Goal: Check status: Check status

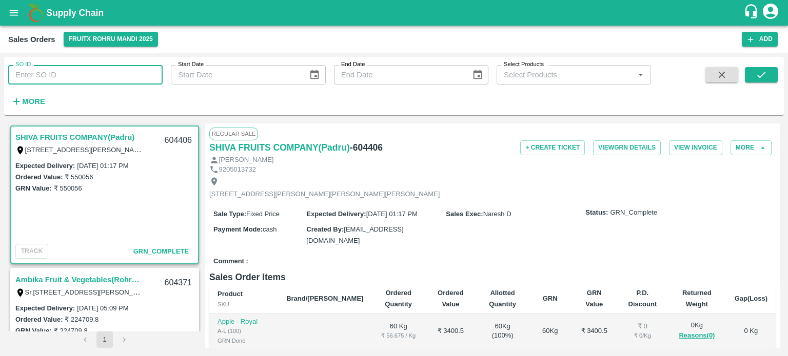
click at [103, 69] on input "SO ID" at bounding box center [85, 74] width 154 height 19
type input "604438"
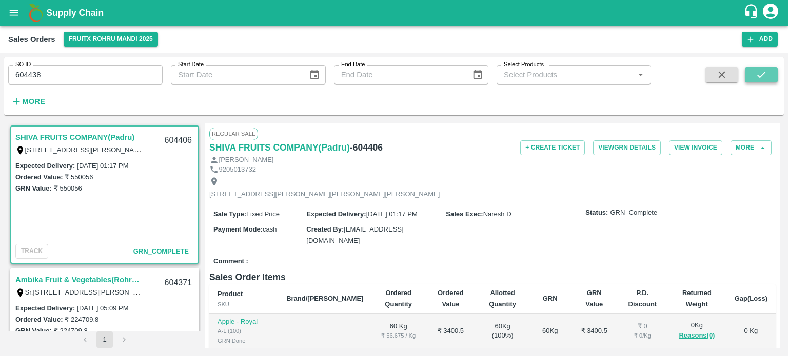
click at [769, 79] on button "submit" at bounding box center [761, 74] width 33 height 15
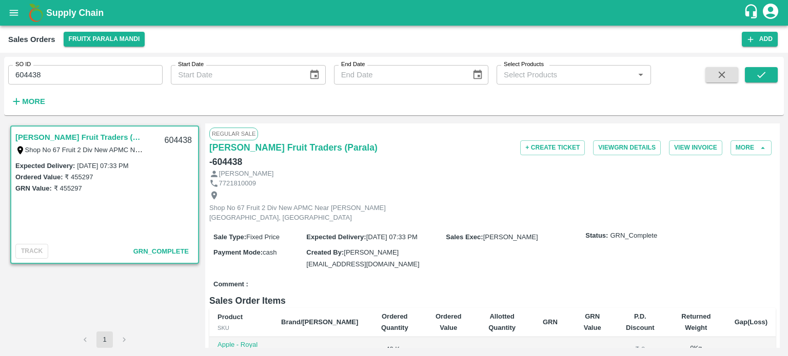
click at [101, 63] on div "SO ID 604438 SO ID" at bounding box center [81, 71] width 163 height 28
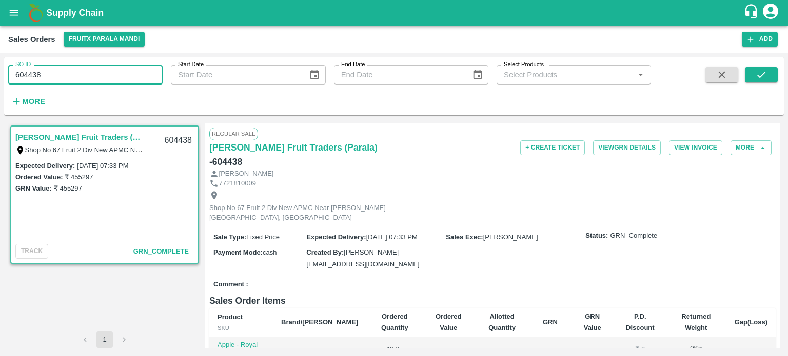
drag, startPoint x: 29, startPoint y: 74, endPoint x: 134, endPoint y: 92, distance: 106.6
click at [134, 92] on div "SO ID 604438 SO ID Start Date Start Date End Date End Date Select Products Sele…" at bounding box center [325, 83] width 651 height 53
click at [761, 74] on icon "submit" at bounding box center [760, 74] width 11 height 11
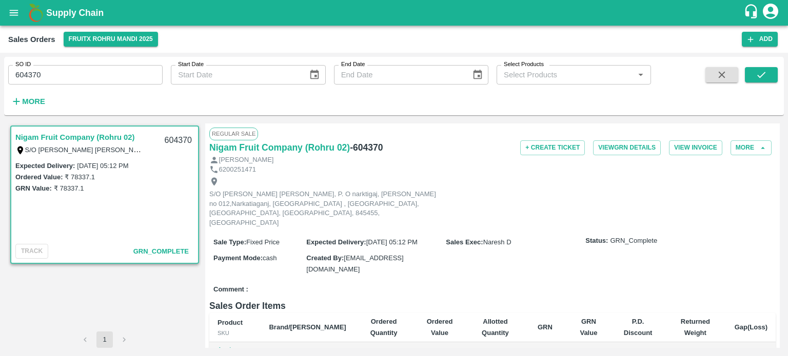
click at [82, 75] on input "604370" at bounding box center [85, 74] width 154 height 19
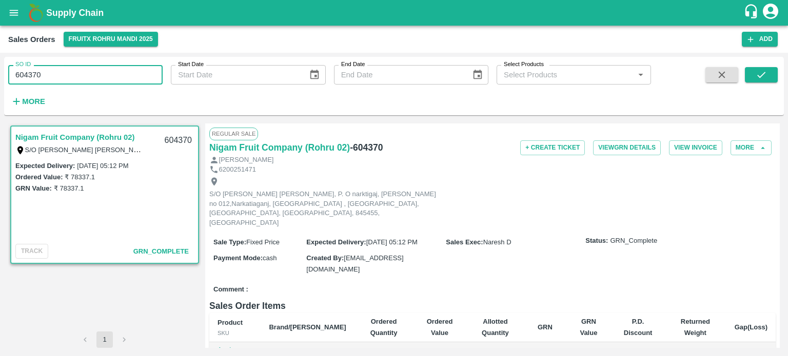
drag, startPoint x: 33, startPoint y: 71, endPoint x: 170, endPoint y: 72, distance: 136.4
click at [164, 75] on div "SO ID 604370 SO ID Start Date Start Date End Date End Date Select Products Sele…" at bounding box center [325, 83] width 651 height 53
click at [131, 65] on input "604369" at bounding box center [85, 74] width 154 height 19
click at [769, 77] on button "submit" at bounding box center [761, 74] width 33 height 15
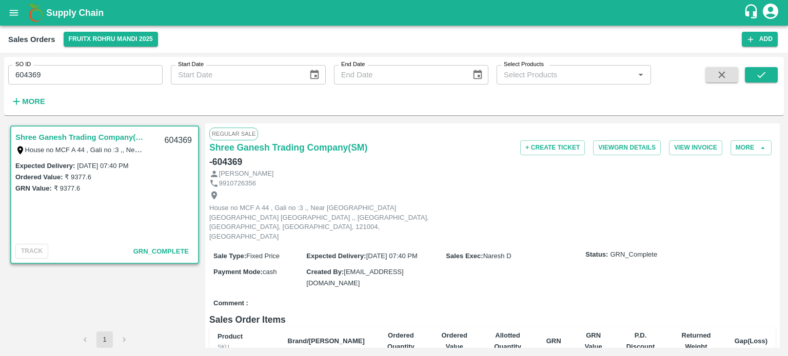
click at [75, 69] on input "604369" at bounding box center [85, 74] width 154 height 19
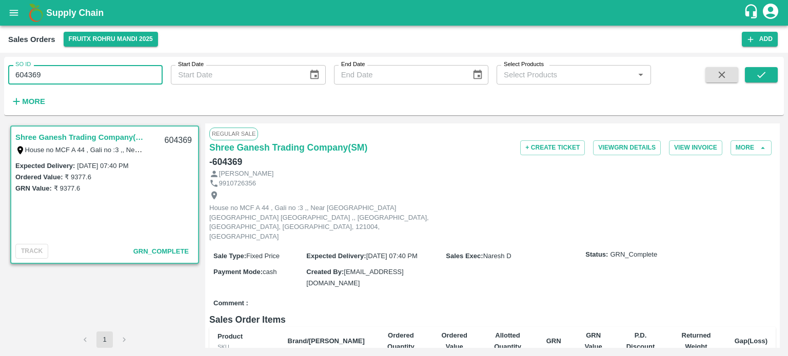
drag, startPoint x: 29, startPoint y: 71, endPoint x: 127, endPoint y: 74, distance: 98.5
click at [127, 74] on input "604369" at bounding box center [85, 74] width 154 height 19
click at [111, 75] on input "604437" at bounding box center [85, 74] width 154 height 19
click at [749, 81] on button "submit" at bounding box center [761, 74] width 33 height 15
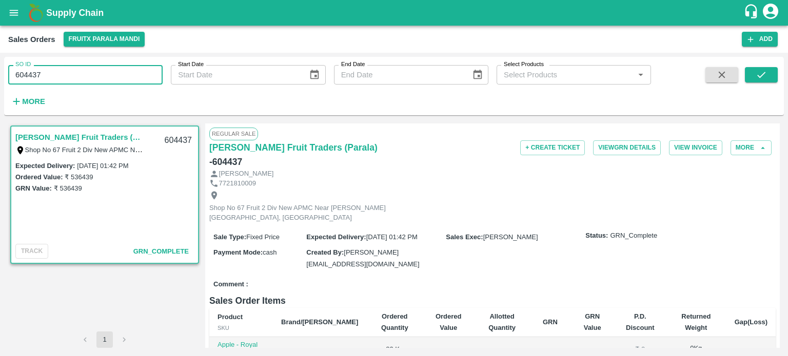
drag, startPoint x: 27, startPoint y: 69, endPoint x: 131, endPoint y: 82, distance: 104.9
click at [131, 82] on input "604437" at bounding box center [85, 74] width 154 height 19
click at [129, 79] on input "604371" at bounding box center [85, 74] width 154 height 19
click at [762, 73] on icon "submit" at bounding box center [760, 74] width 11 height 11
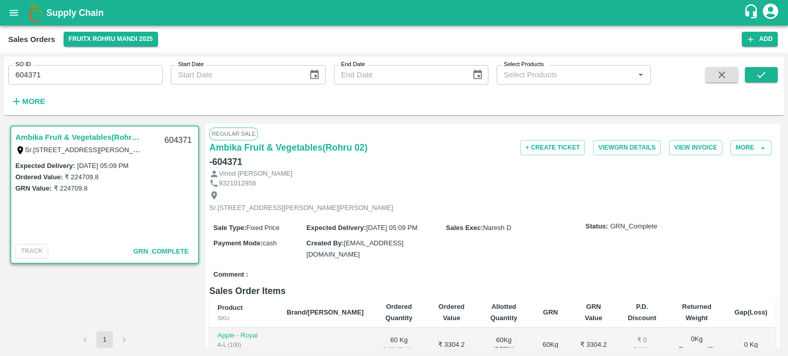
drag, startPoint x: 106, startPoint y: 65, endPoint x: 78, endPoint y: 76, distance: 29.4
click at [105, 67] on input "604371" at bounding box center [85, 74] width 154 height 19
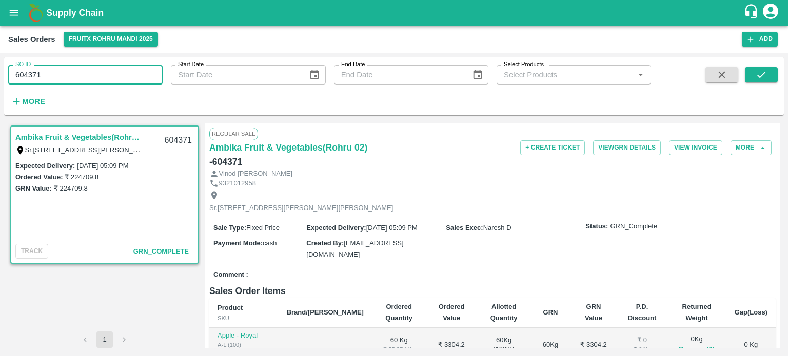
drag, startPoint x: 29, startPoint y: 74, endPoint x: 189, endPoint y: 87, distance: 161.0
click at [189, 87] on div "SO ID 604371 SO ID Start Date Start Date End Date End Date Select Products Sele…" at bounding box center [325, 83] width 651 height 53
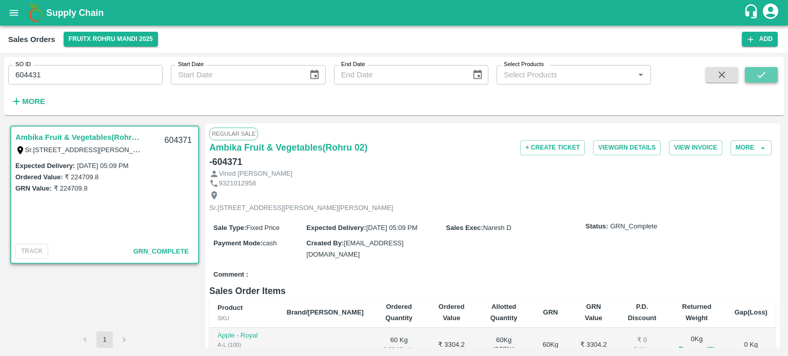
click at [767, 73] on button "submit" at bounding box center [761, 74] width 33 height 15
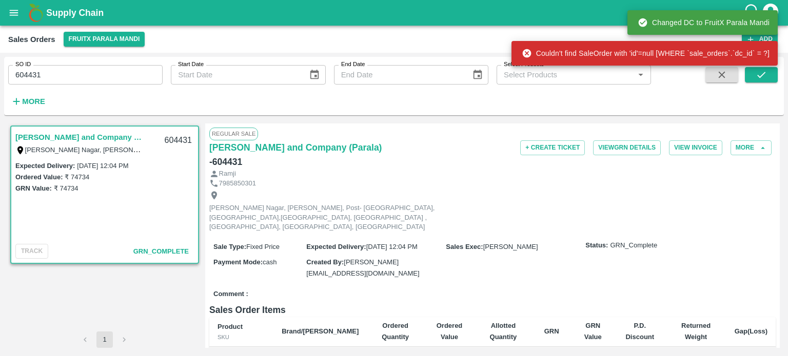
click at [128, 71] on input "604431" at bounding box center [85, 74] width 154 height 19
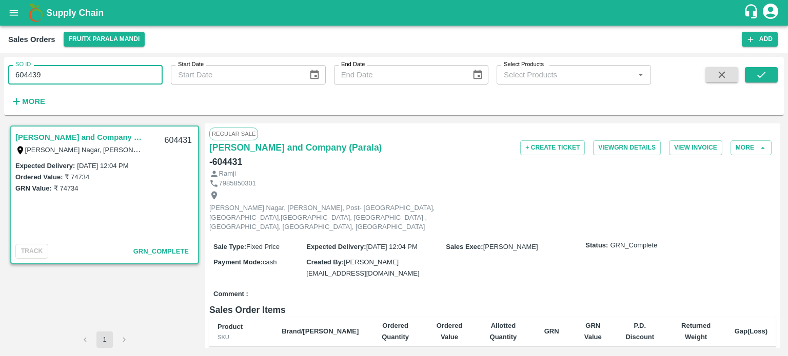
click at [128, 71] on input "604439" at bounding box center [85, 74] width 154 height 19
click at [765, 71] on icon "submit" at bounding box center [760, 74] width 11 height 11
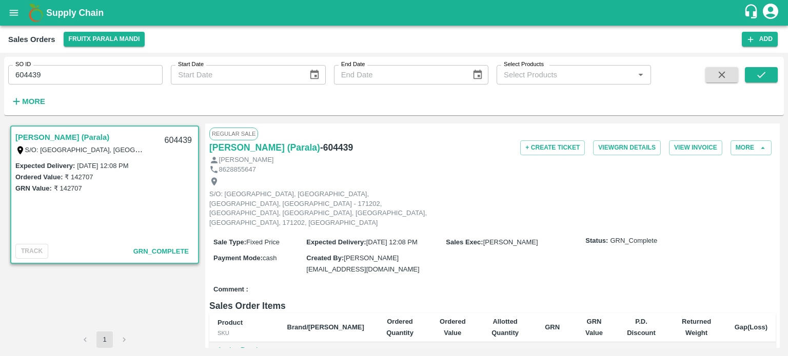
click at [84, 74] on input "604439" at bounding box center [85, 74] width 154 height 19
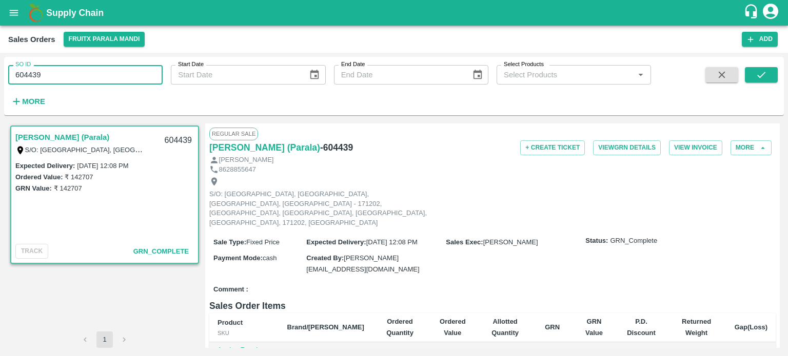
drag, startPoint x: 33, startPoint y: 71, endPoint x: 90, endPoint y: 67, distance: 57.6
click at [90, 67] on input "604439" at bounding box center [85, 74] width 154 height 19
click at [757, 75] on icon "submit" at bounding box center [760, 74] width 11 height 11
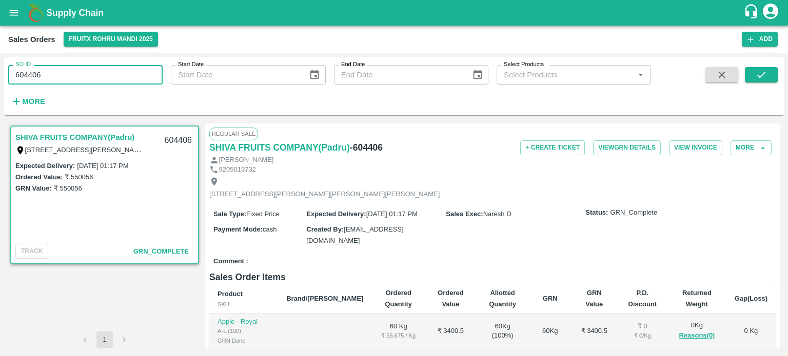
click at [154, 66] on input "604406" at bounding box center [85, 74] width 154 height 19
drag, startPoint x: 29, startPoint y: 72, endPoint x: 119, endPoint y: 67, distance: 89.9
click at [119, 67] on input "604406" at bounding box center [85, 74] width 154 height 19
type input "604012"
drag, startPoint x: 751, startPoint y: 72, endPoint x: 490, endPoint y: 4, distance: 269.7
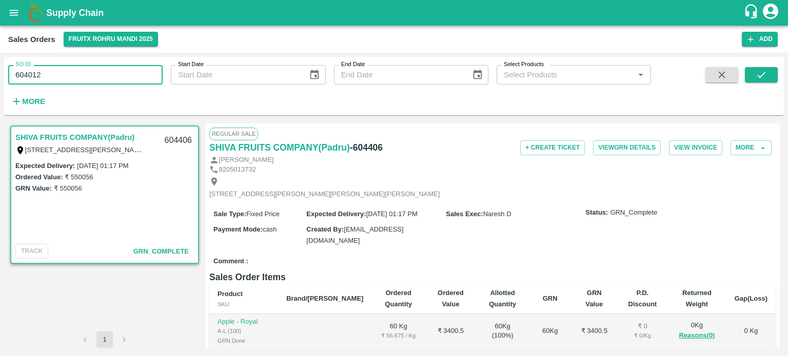
click at [751, 73] on button "submit" at bounding box center [761, 74] width 33 height 15
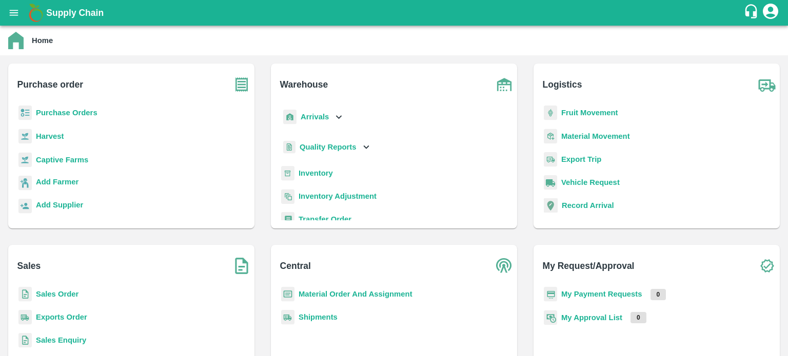
drag, startPoint x: 59, startPoint y: 315, endPoint x: 65, endPoint y: 281, distance: 33.8
click at [59, 315] on b "Exports Order" at bounding box center [61, 317] width 51 height 8
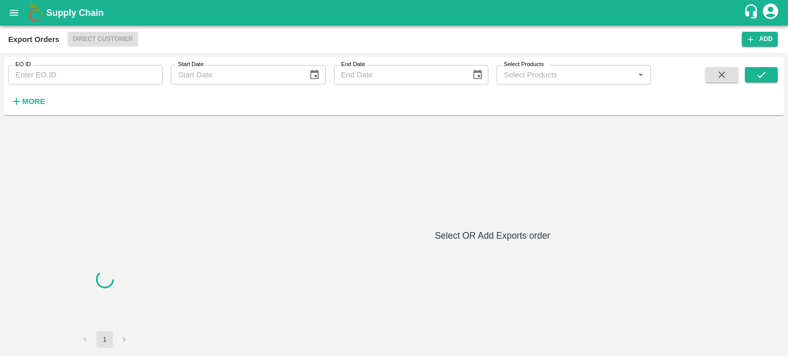
click at [111, 80] on input "EO ID" at bounding box center [85, 74] width 154 height 19
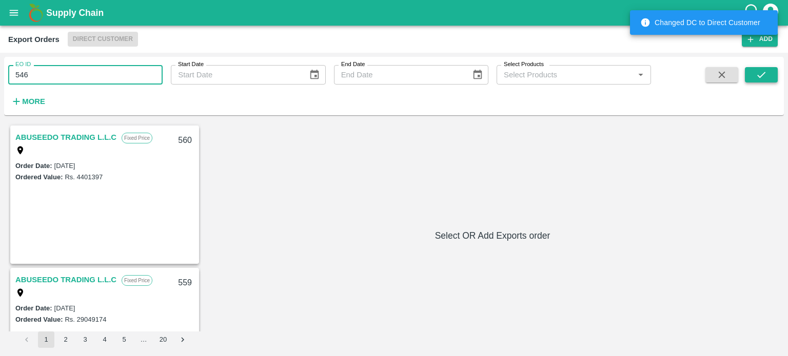
type input "546"
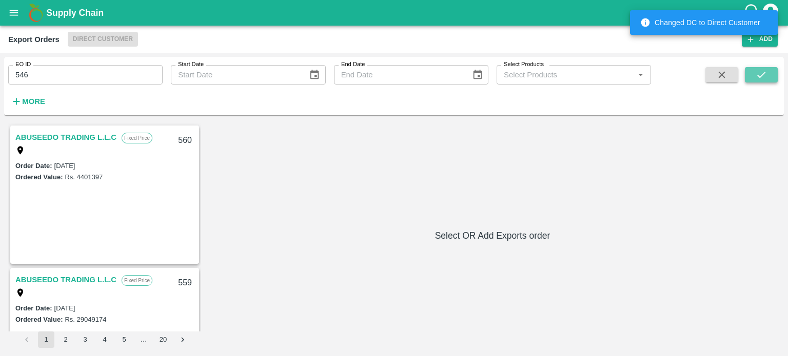
click at [750, 73] on button "submit" at bounding box center [761, 74] width 33 height 15
